Goal: Transaction & Acquisition: Purchase product/service

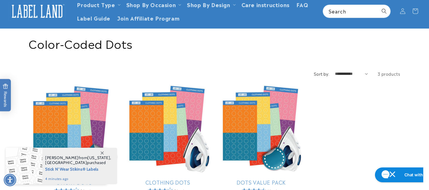
scroll to position [63, 0]
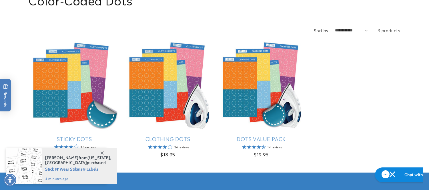
click at [101, 153] on icon at bounding box center [102, 152] width 3 height 3
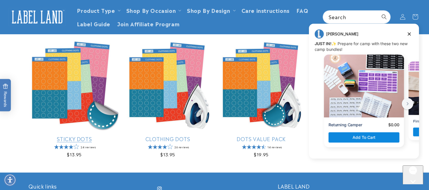
click at [62, 135] on link "Sticky Dots" at bounding box center [74, 138] width 91 height 7
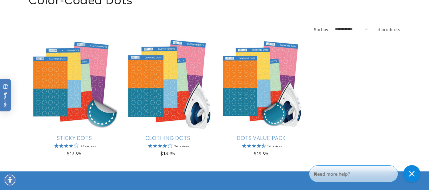
click at [163, 134] on link "Clothing Dots" at bounding box center [167, 137] width 91 height 7
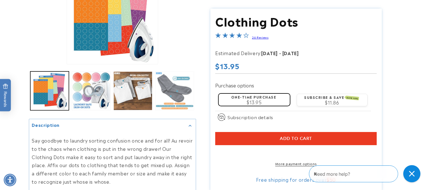
scroll to position [159, 0]
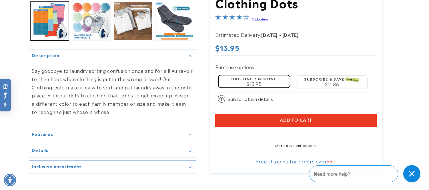
click at [153, 133] on div "Features" at bounding box center [112, 135] width 161 height 4
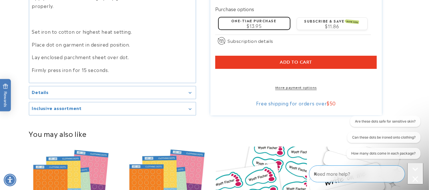
scroll to position [317, 0]
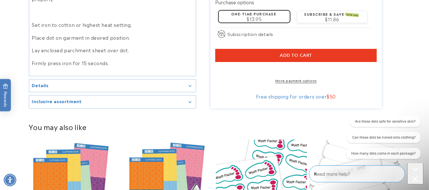
click at [129, 88] on summary "Details" at bounding box center [112, 85] width 166 height 13
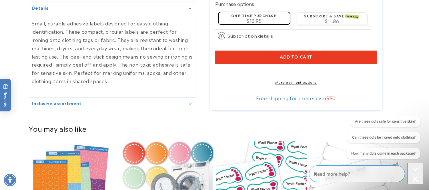
scroll to position [444, 0]
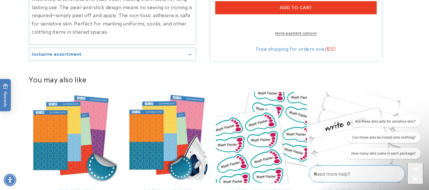
click at [87, 54] on div "Inclusive assortment" at bounding box center [112, 54] width 161 height 4
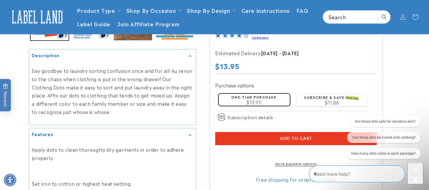
scroll to position [63, 0]
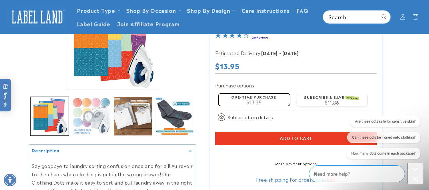
click at [86, 124] on button "Load image 2 in gallery view" at bounding box center [91, 116] width 39 height 39
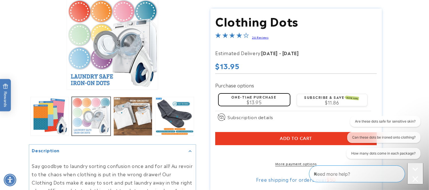
scroll to position [61, 0]
